Goal: Task Accomplishment & Management: Use online tool/utility

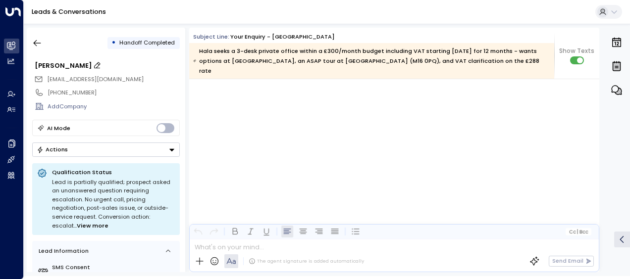
scroll to position [2425, 0]
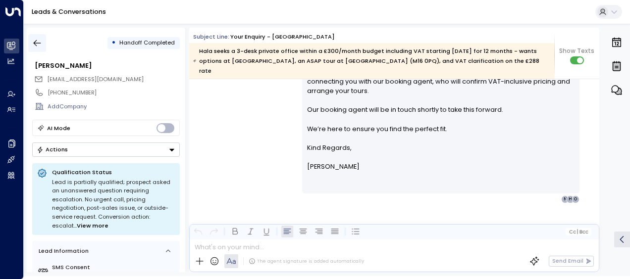
click at [39, 43] on icon "button" at bounding box center [37, 43] width 7 height 6
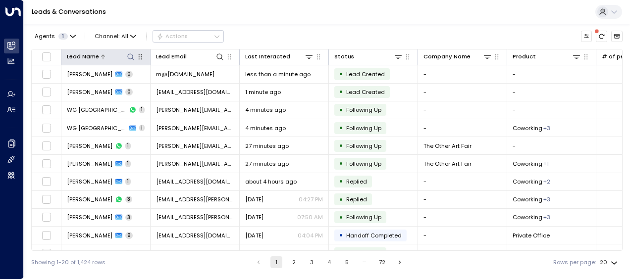
click at [130, 57] on icon at bounding box center [131, 57] width 8 height 8
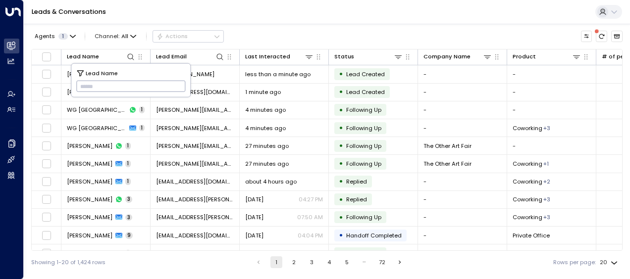
type input "**********"
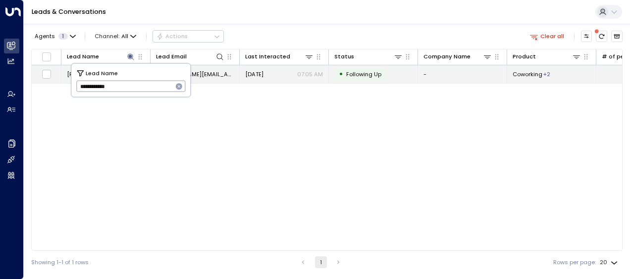
click at [206, 74] on span "r.j.king.1@gmail.com" at bounding box center [195, 74] width 78 height 8
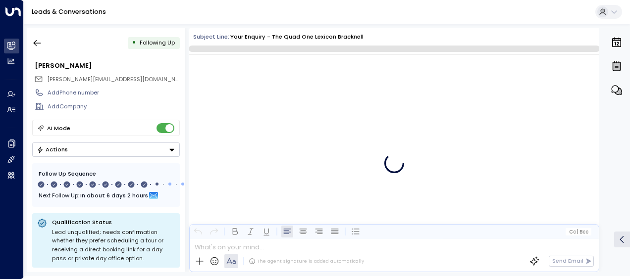
scroll to position [3580, 0]
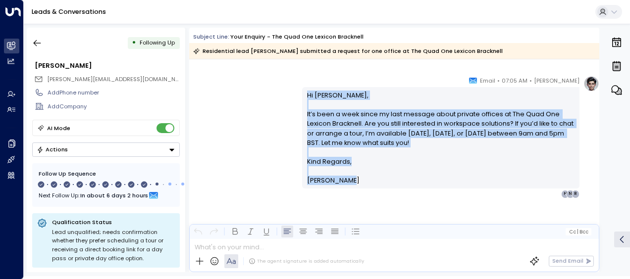
drag, startPoint x: 303, startPoint y: 93, endPoint x: 358, endPoint y: 185, distance: 106.8
click at [358, 185] on div "Hi Richard, It’s been a week since my last message about private offices at The…" at bounding box center [440, 137] width 277 height 101
drag, startPoint x: 358, startPoint y: 185, endPoint x: 326, endPoint y: 146, distance: 50.3
copy div "Hi Richard, It’s been a week since my last message about private offices at The…"
click at [39, 43] on icon "button" at bounding box center [37, 43] width 10 height 10
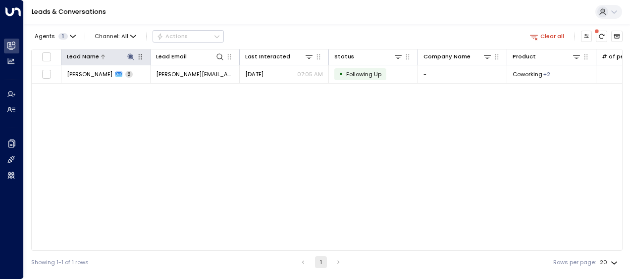
click at [130, 53] on icon at bounding box center [131, 57] width 8 height 8
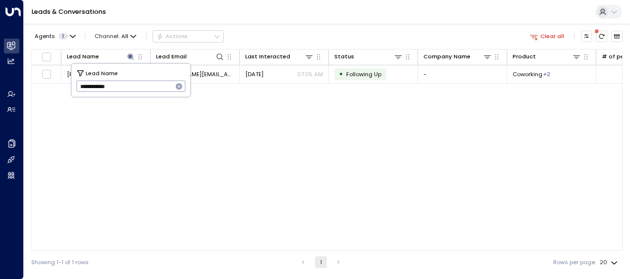
drag, startPoint x: 76, startPoint y: 88, endPoint x: 147, endPoint y: 89, distance: 70.8
click at [147, 89] on input "**********" at bounding box center [124, 86] width 97 height 16
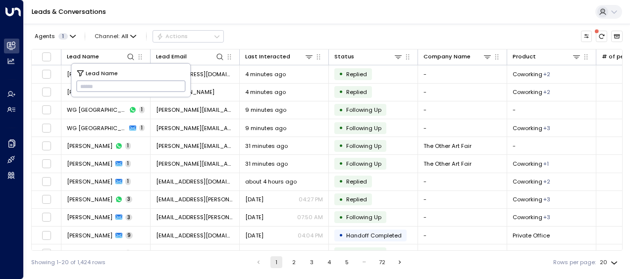
type input "**********"
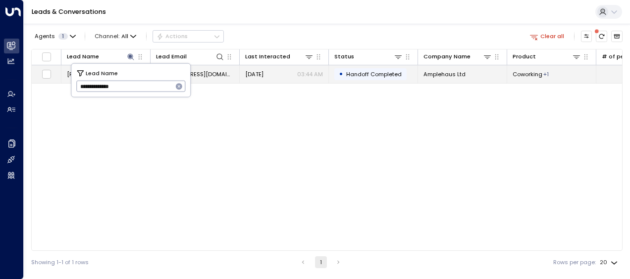
click at [210, 69] on td "hello@amplehaus.com" at bounding box center [194, 73] width 89 height 17
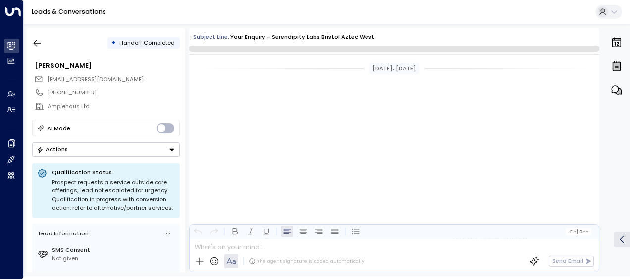
scroll to position [1205, 0]
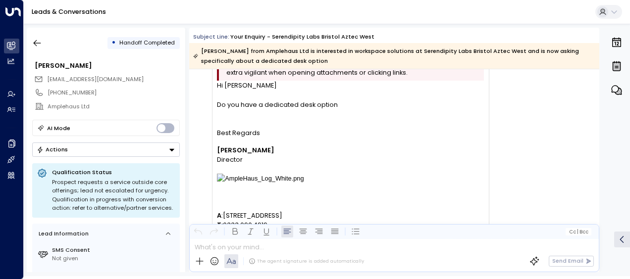
scroll to position [453, 0]
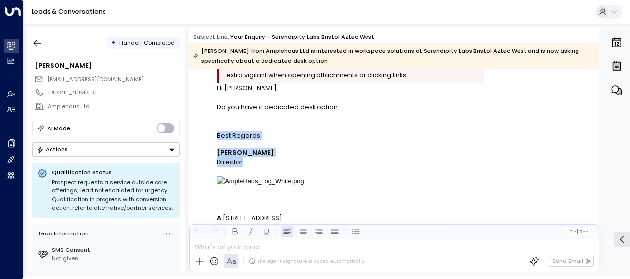
drag, startPoint x: 511, startPoint y: 164, endPoint x: 576, endPoint y: 134, distance: 71.5
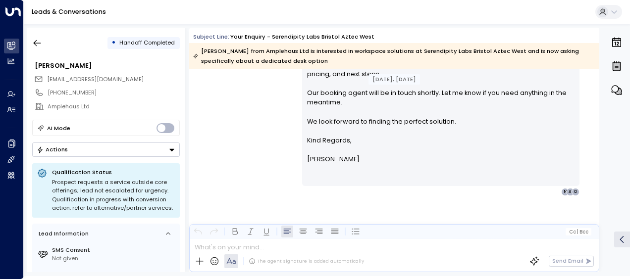
scroll to position [1522, 0]
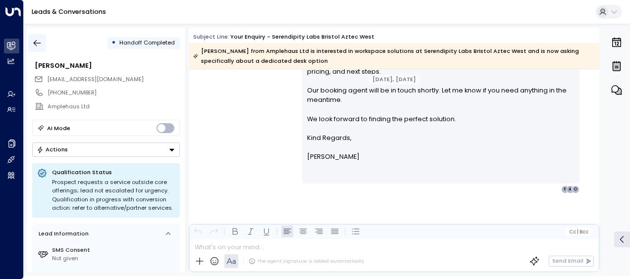
click at [38, 43] on icon "button" at bounding box center [37, 43] width 7 height 6
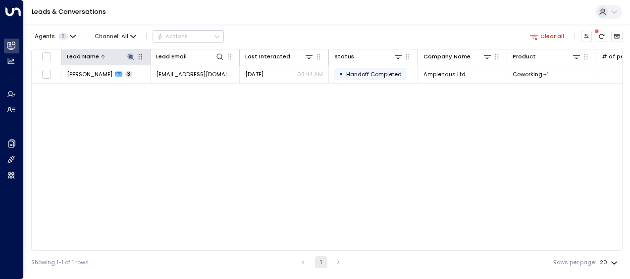
click at [128, 54] on icon at bounding box center [131, 57] width 8 height 8
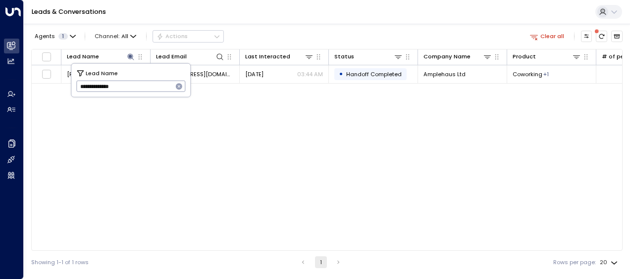
drag, startPoint x: 77, startPoint y: 86, endPoint x: 141, endPoint y: 88, distance: 63.4
click at [141, 88] on input "**********" at bounding box center [124, 86] width 97 height 16
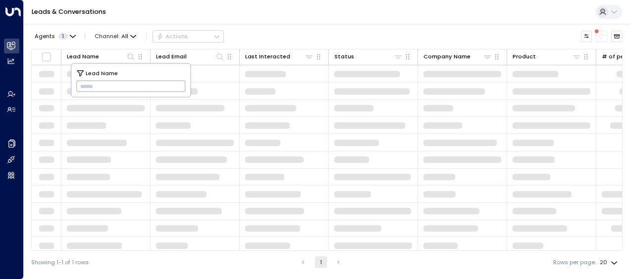
click at [82, 85] on input "text" at bounding box center [130, 86] width 109 height 16
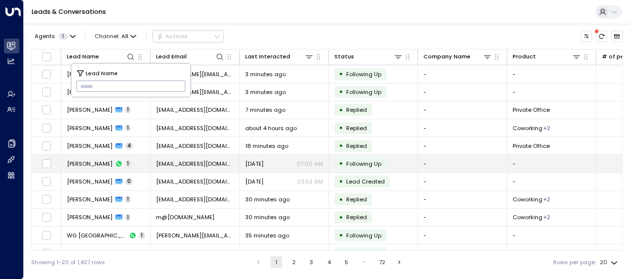
type input "****"
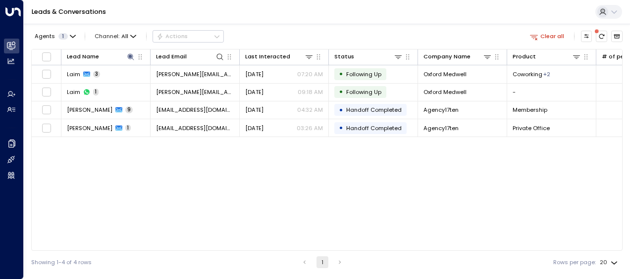
click at [154, 167] on div "Lead Name Lead Email Last Interacted Status Company Name Product # of people AI…" at bounding box center [326, 150] width 591 height 202
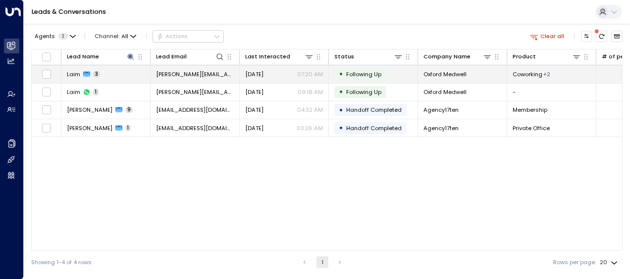
click at [181, 69] on td "laima@oxford-medwell.co.uk" at bounding box center [194, 73] width 89 height 17
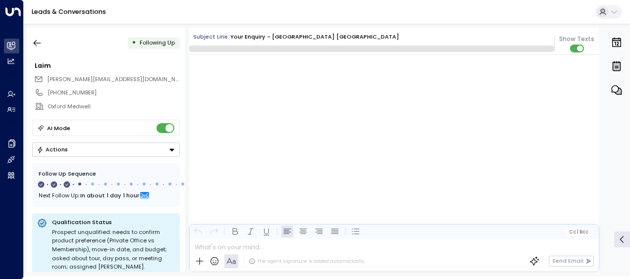
scroll to position [701, 0]
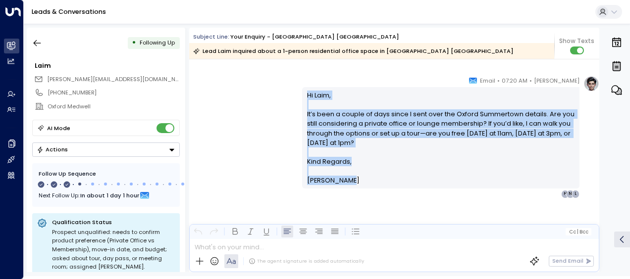
drag, startPoint x: 304, startPoint y: 94, endPoint x: 344, endPoint y: 187, distance: 101.1
click at [344, 187] on div "Hi Laim, It’s been a couple of days since I sent over the Oxford Summertown det…" at bounding box center [440, 137] width 277 height 101
drag, startPoint x: 344, startPoint y: 187, endPoint x: 317, endPoint y: 161, distance: 36.4
copy div "Hi Laim, It’s been a couple of days since I sent over the Oxford Summertown det…"
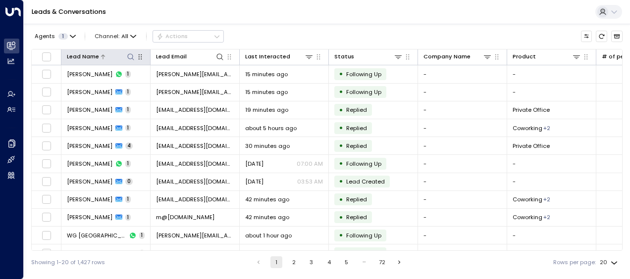
click at [132, 59] on icon at bounding box center [131, 57] width 8 height 8
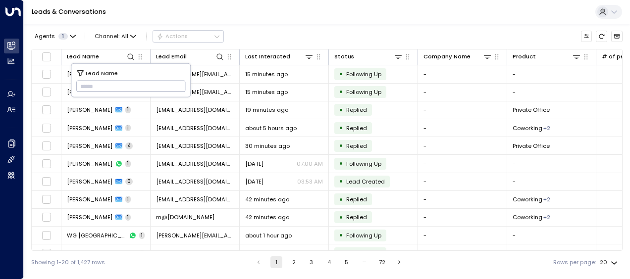
click at [83, 84] on input "text" at bounding box center [130, 86] width 109 height 16
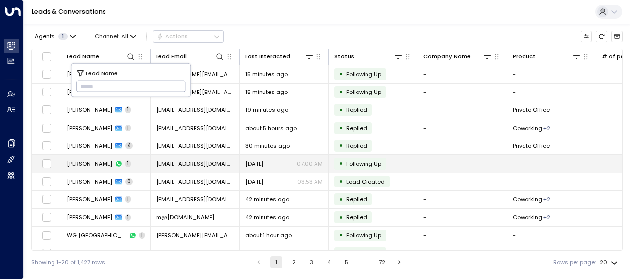
type input "**********"
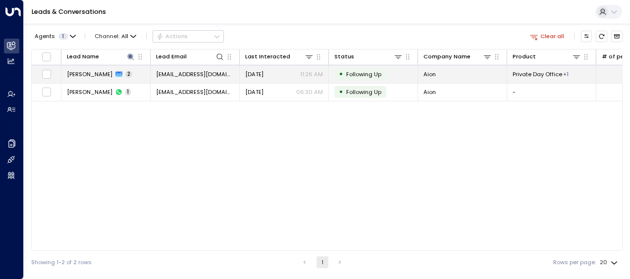
click at [249, 71] on span "[DATE]" at bounding box center [254, 74] width 18 height 8
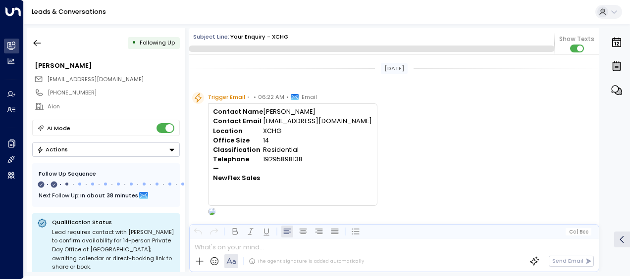
scroll to position [457, 0]
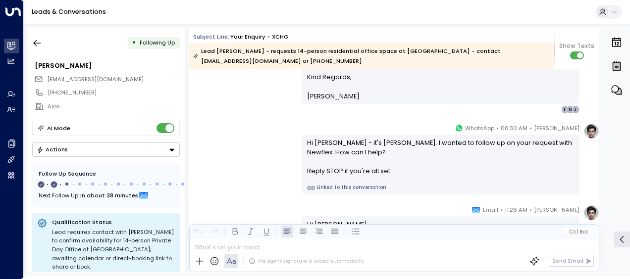
click at [251, 109] on div "[DATE] Trigger Email • • 06:22 AM • Email Contact Name [PERSON_NAME] Contact Em…" at bounding box center [394, 4] width 410 height 785
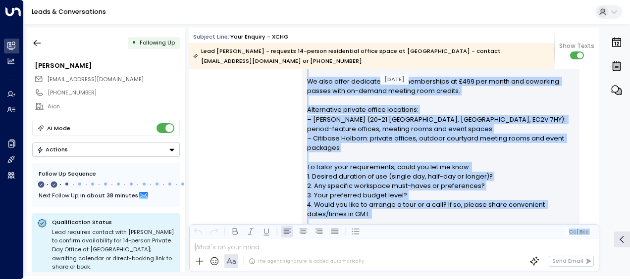
scroll to position [285, 0]
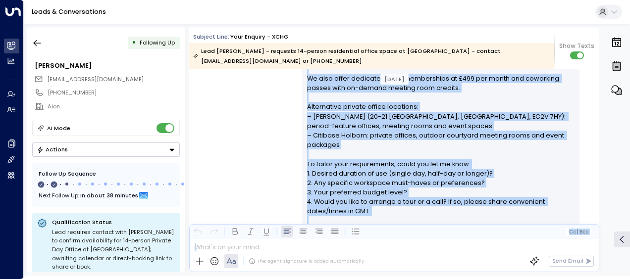
drag, startPoint x: 305, startPoint y: 88, endPoint x: 386, endPoint y: 259, distance: 189.3
click at [386, 259] on div "Subject Line: Your enquiry - XCHG Lead [PERSON_NAME] - requests 14-person resid…" at bounding box center [394, 150] width 410 height 245
drag, startPoint x: 386, startPoint y: 259, endPoint x: 355, endPoint y: 160, distance: 103.3
copy div "Lo Ipsumd, Sitam con adi elit seddoeiu te inc 77-Utlabo Etdolor Mag Aliqua en A…"
click at [238, 132] on div "[PERSON_NAME] • 06:25 AM • Email Hi [PERSON_NAME], Thank you for your interest …" at bounding box center [394, 120] width 410 height 332
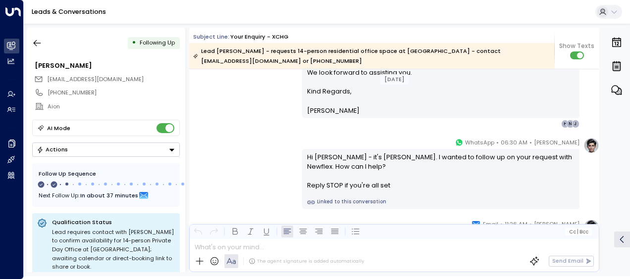
scroll to position [463, 0]
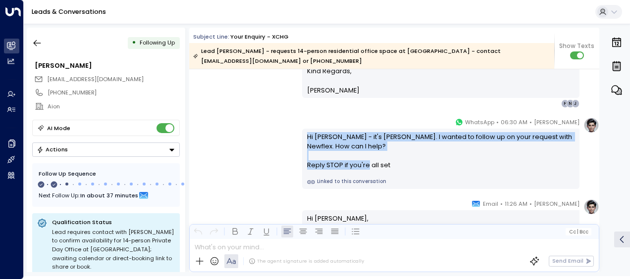
drag, startPoint x: 305, startPoint y: 126, endPoint x: 396, endPoint y: 161, distance: 97.8
click at [396, 161] on div "Hi [PERSON_NAME] - it's [PERSON_NAME]. I wanted to follow up on your request wi…" at bounding box center [440, 159] width 277 height 60
drag, startPoint x: 396, startPoint y: 161, endPoint x: 340, endPoint y: 148, distance: 58.1
copy div "Hi [PERSON_NAME] - it's [PERSON_NAME]. I wanted to follow up on your request wi…"
click at [245, 153] on div "[PERSON_NAME] • 06:30 AM • WhatsApp Hi [PERSON_NAME] - it's [PERSON_NAME]. I wa…" at bounding box center [394, 153] width 410 height 72
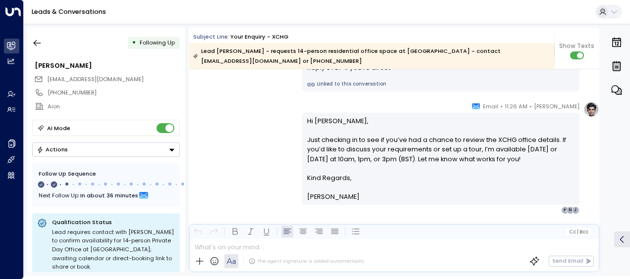
scroll to position [562, 0]
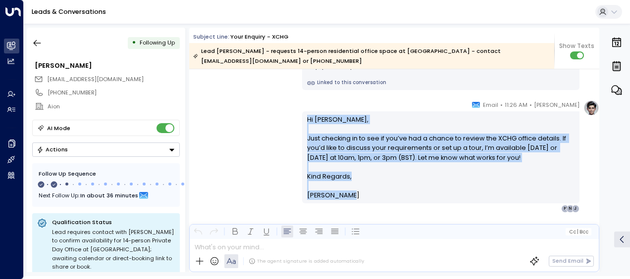
drag, startPoint x: 304, startPoint y: 107, endPoint x: 349, endPoint y: 192, distance: 96.1
click at [349, 192] on div "Hi [PERSON_NAME], Just checking in to see if you’ve had a chance to review the …" at bounding box center [440, 157] width 277 height 92
drag, startPoint x: 349, startPoint y: 192, endPoint x: 324, endPoint y: 173, distance: 31.5
copy div "Hi [PERSON_NAME], Just checking in to see if you’ve had a chance to review the …"
